Goal: Task Accomplishment & Management: Manage account settings

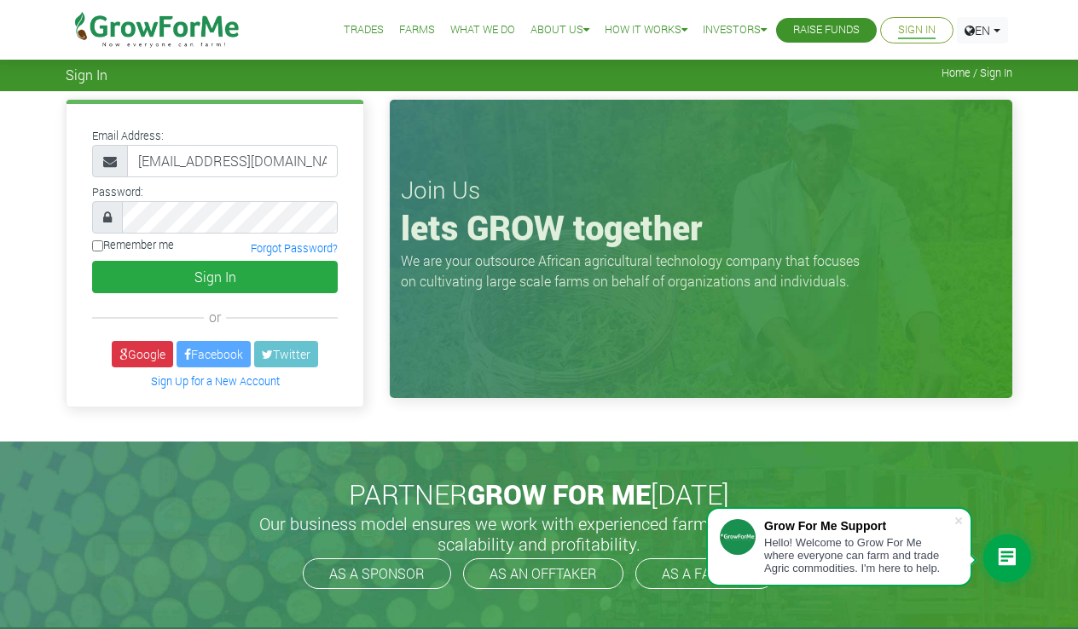
type input "[EMAIL_ADDRESS][DOMAIN_NAME]"
click at [215, 276] on button "Sign In" at bounding box center [215, 277] width 246 height 32
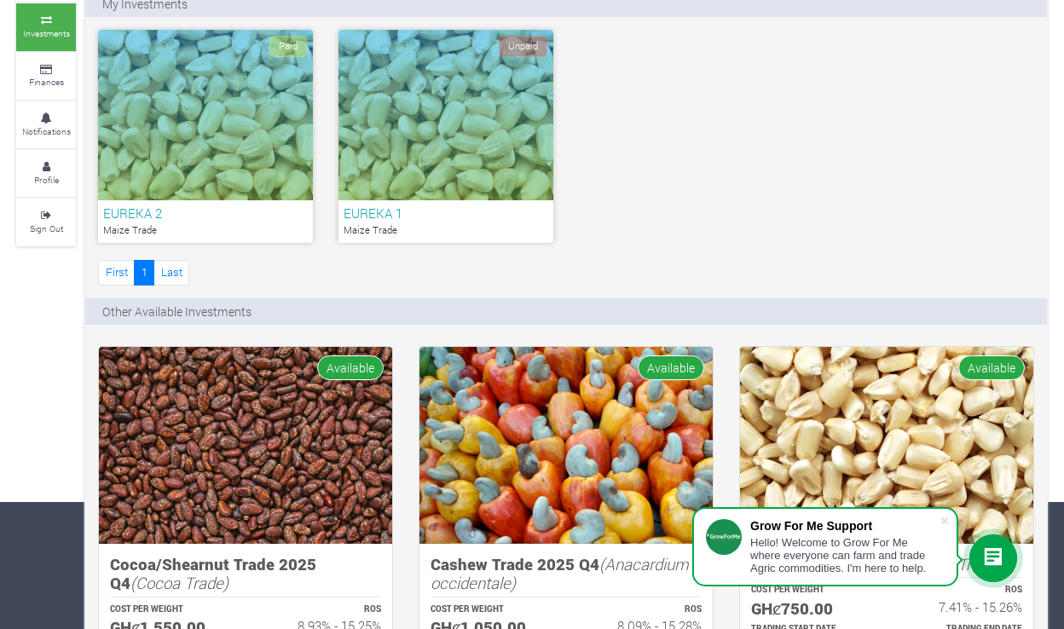
scroll to position [90, 0]
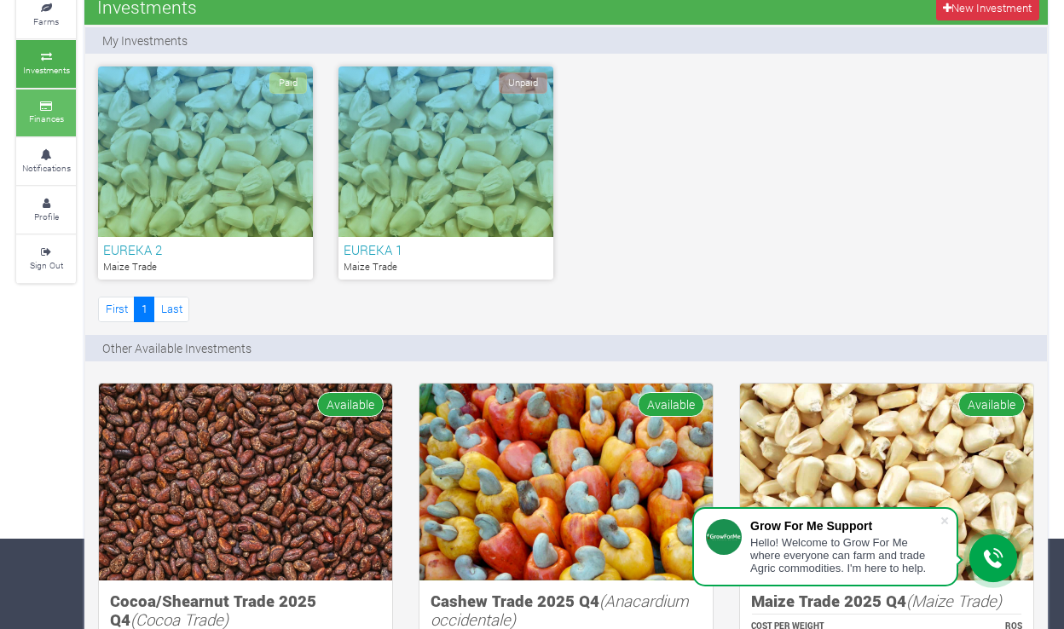
click at [36, 113] on small "Finances" at bounding box center [46, 119] width 35 height 12
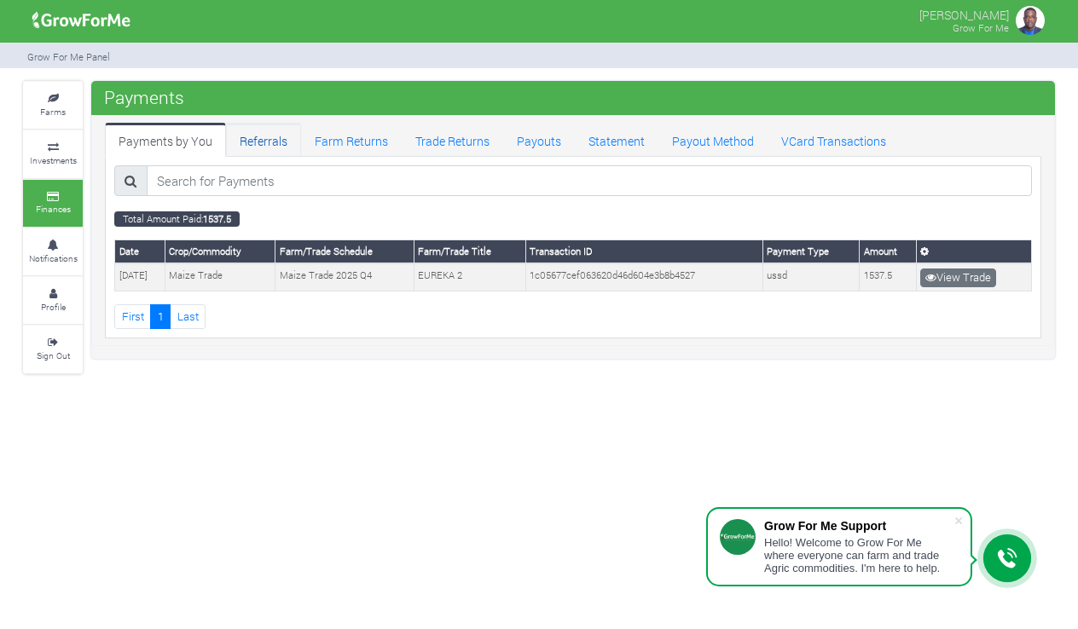
click at [281, 148] on link "Referrals" at bounding box center [263, 140] width 75 height 34
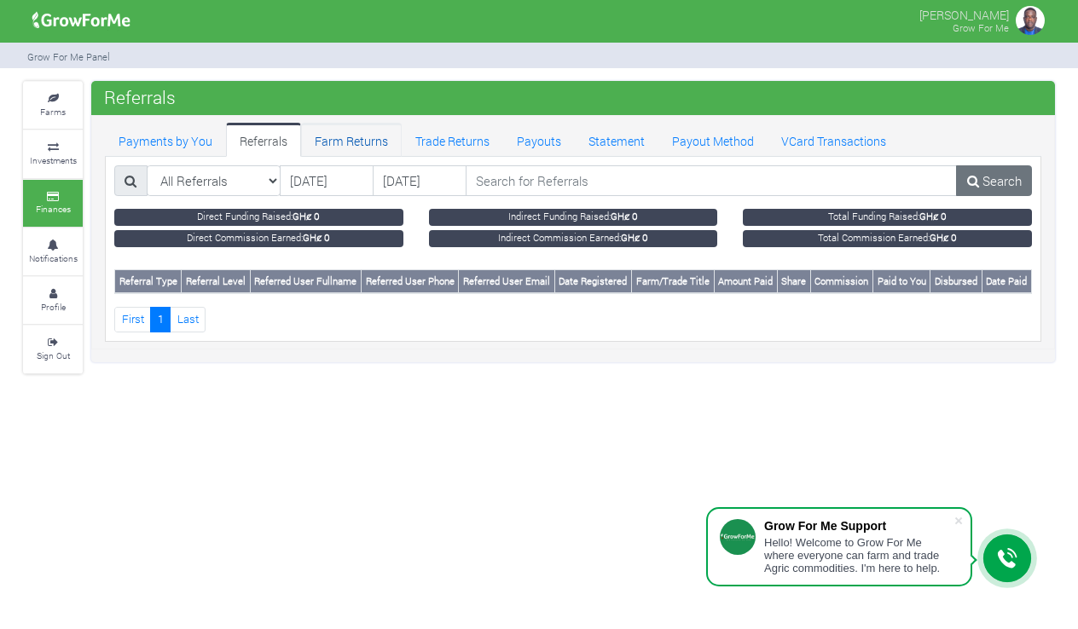
click at [357, 142] on link "Farm Returns" at bounding box center [351, 140] width 101 height 34
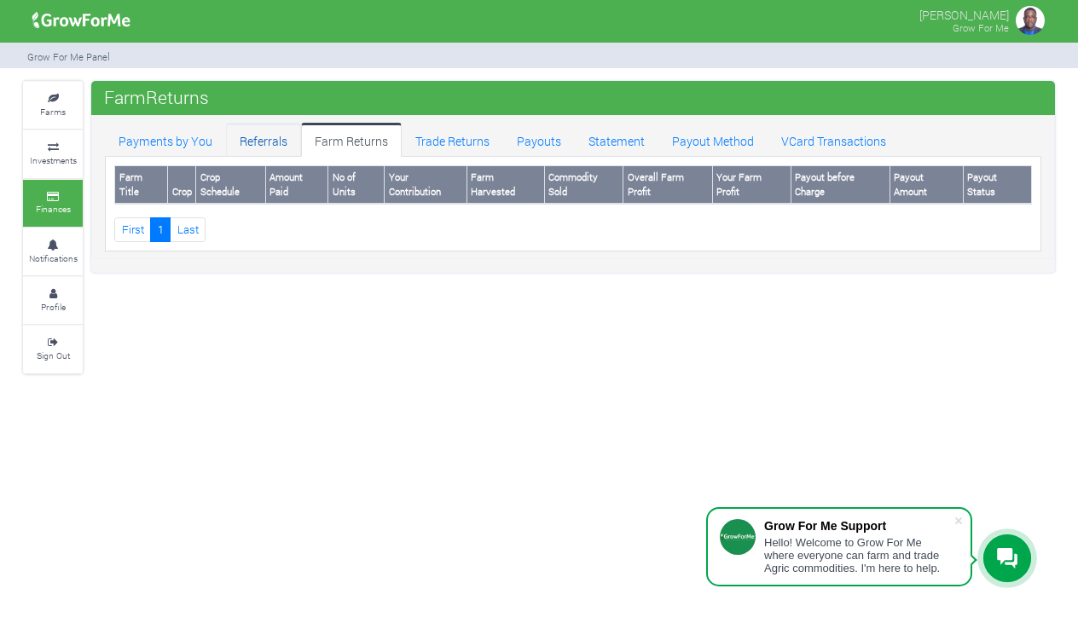
click at [284, 138] on link "Referrals" at bounding box center [263, 140] width 75 height 34
